Goal: Browse casually

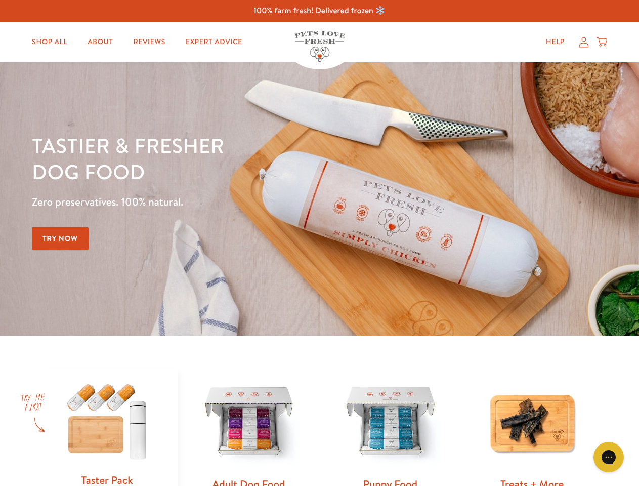
click at [319, 243] on div "Tastier & fresher dog food Zero preservatives. 100% natural. Try Now" at bounding box center [223, 199] width 383 height 134
click at [609, 457] on icon "Gorgias live chat" at bounding box center [609, 457] width 10 height 10
